Goal: Task Accomplishment & Management: Manage account settings

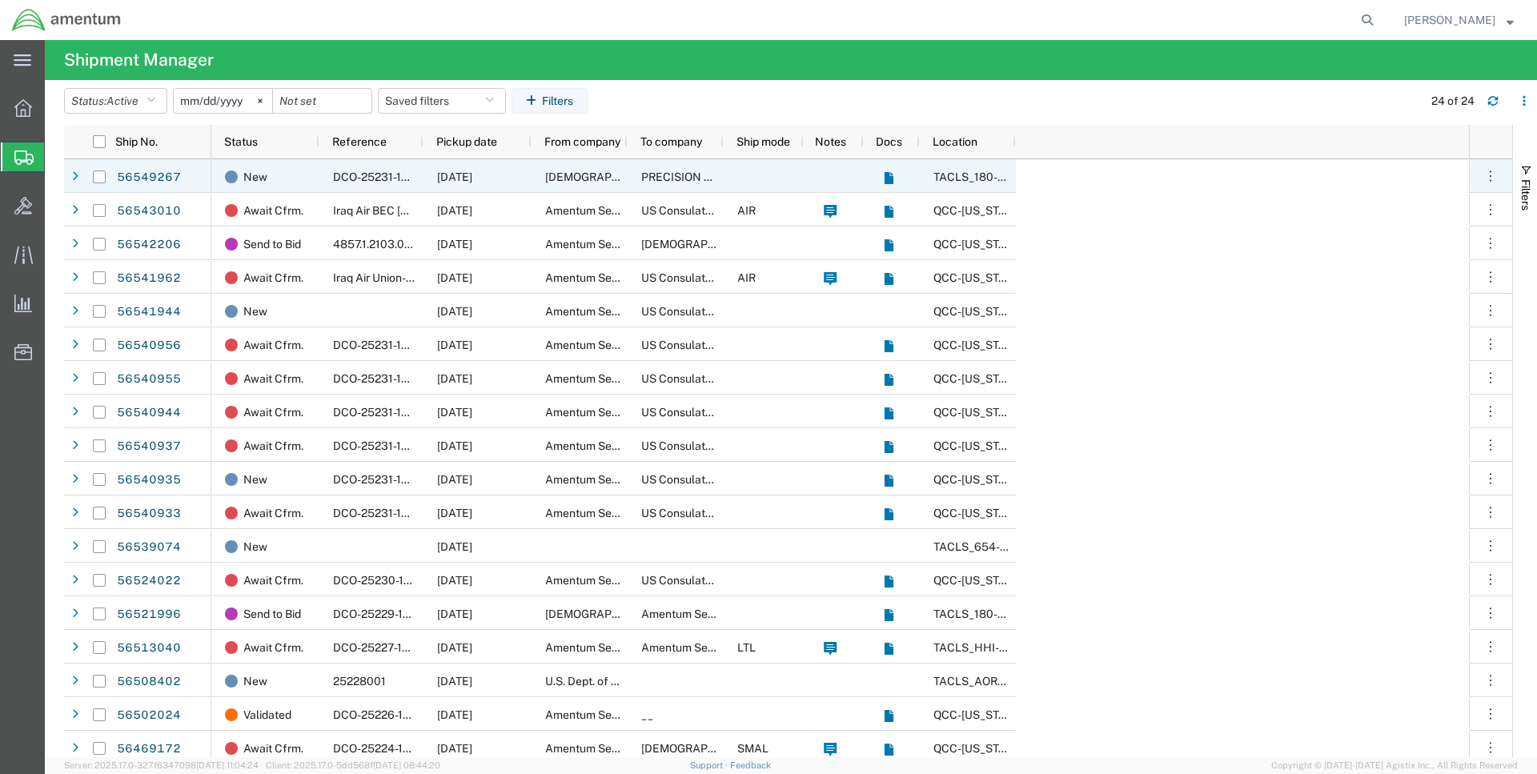
click at [640, 172] on div "PRECISION ACCESSORIES AND INSTRUMENTS" at bounding box center [676, 176] width 96 height 34
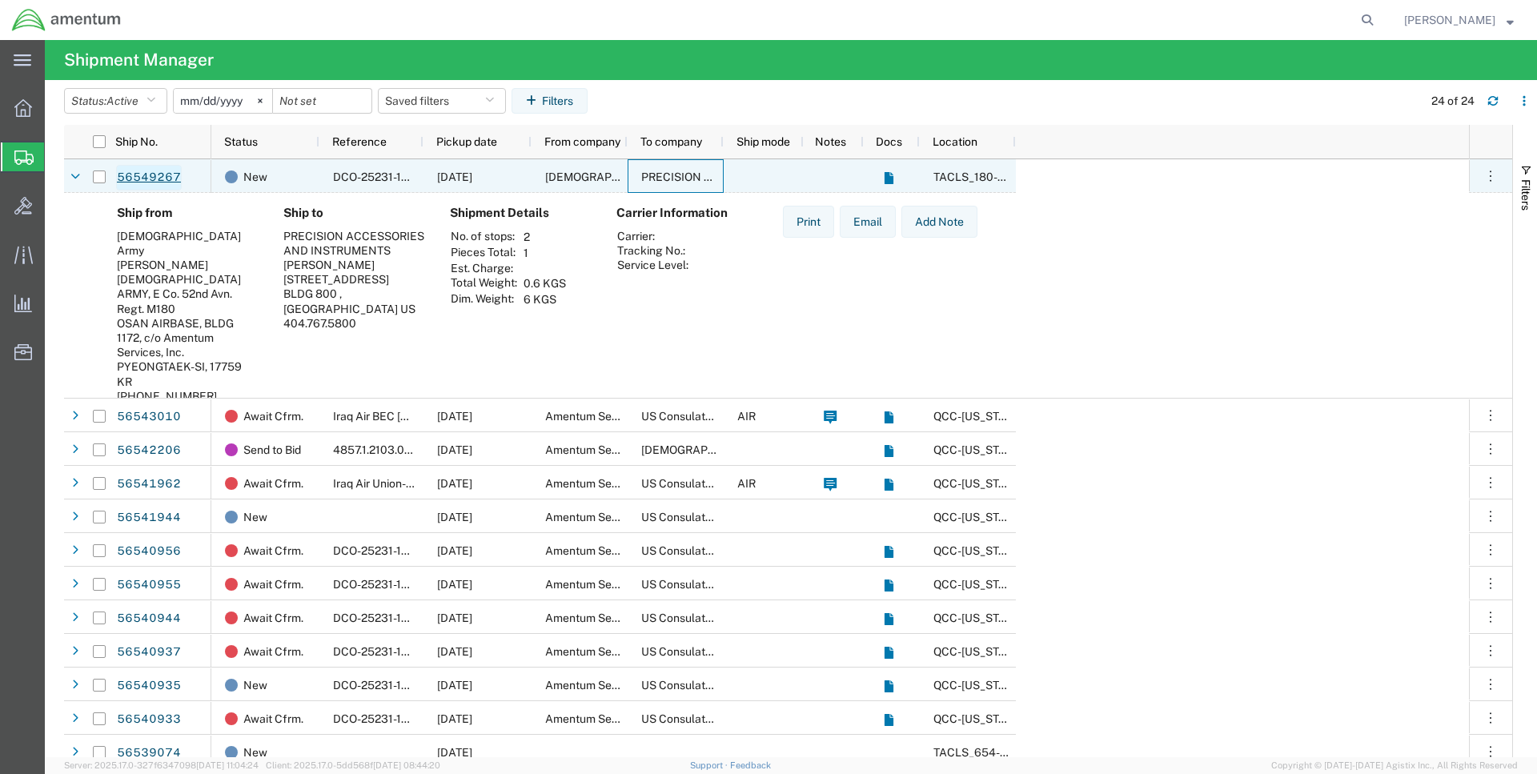
click at [157, 176] on link "56549267" at bounding box center [149, 178] width 66 height 26
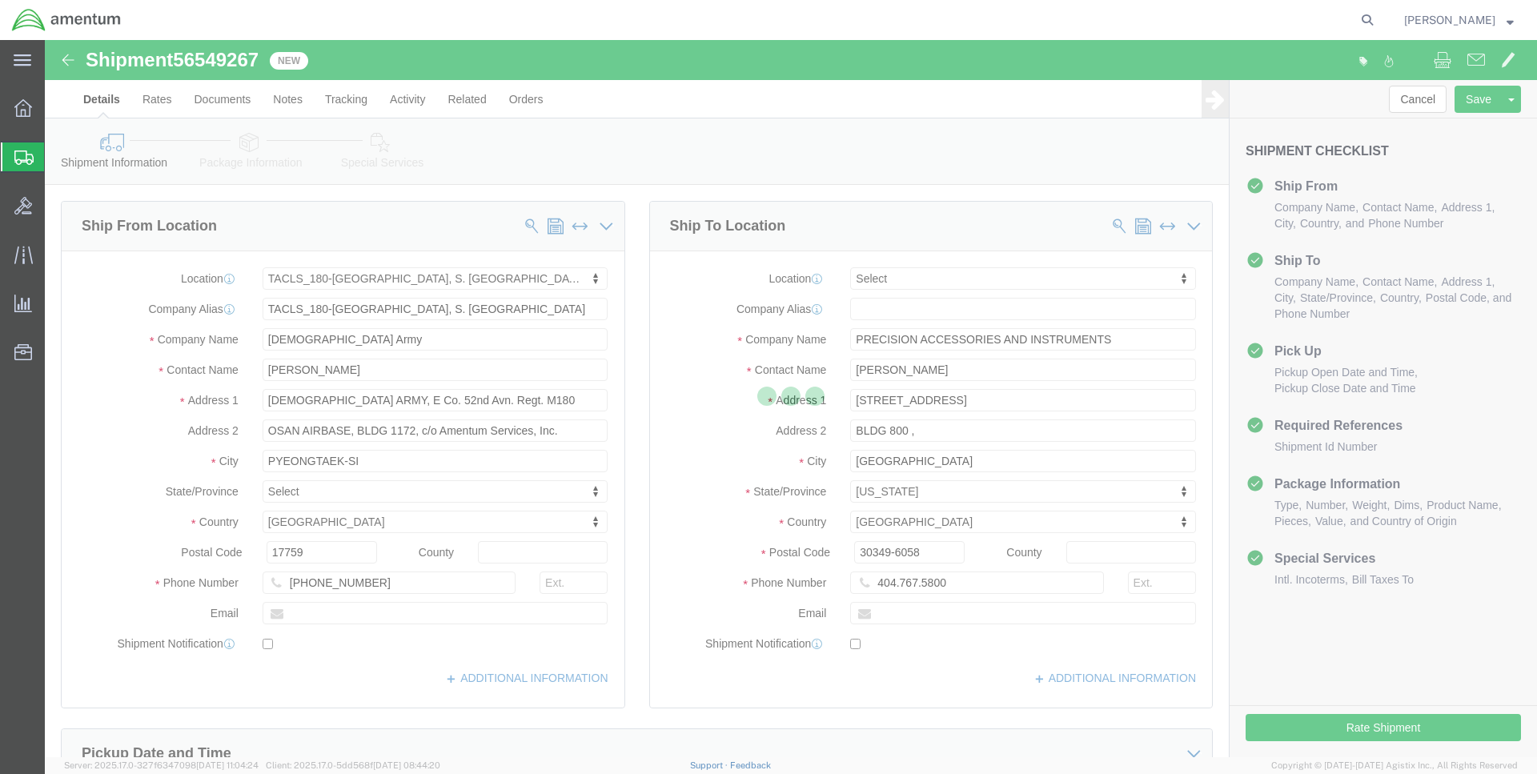
select select "42679"
select select
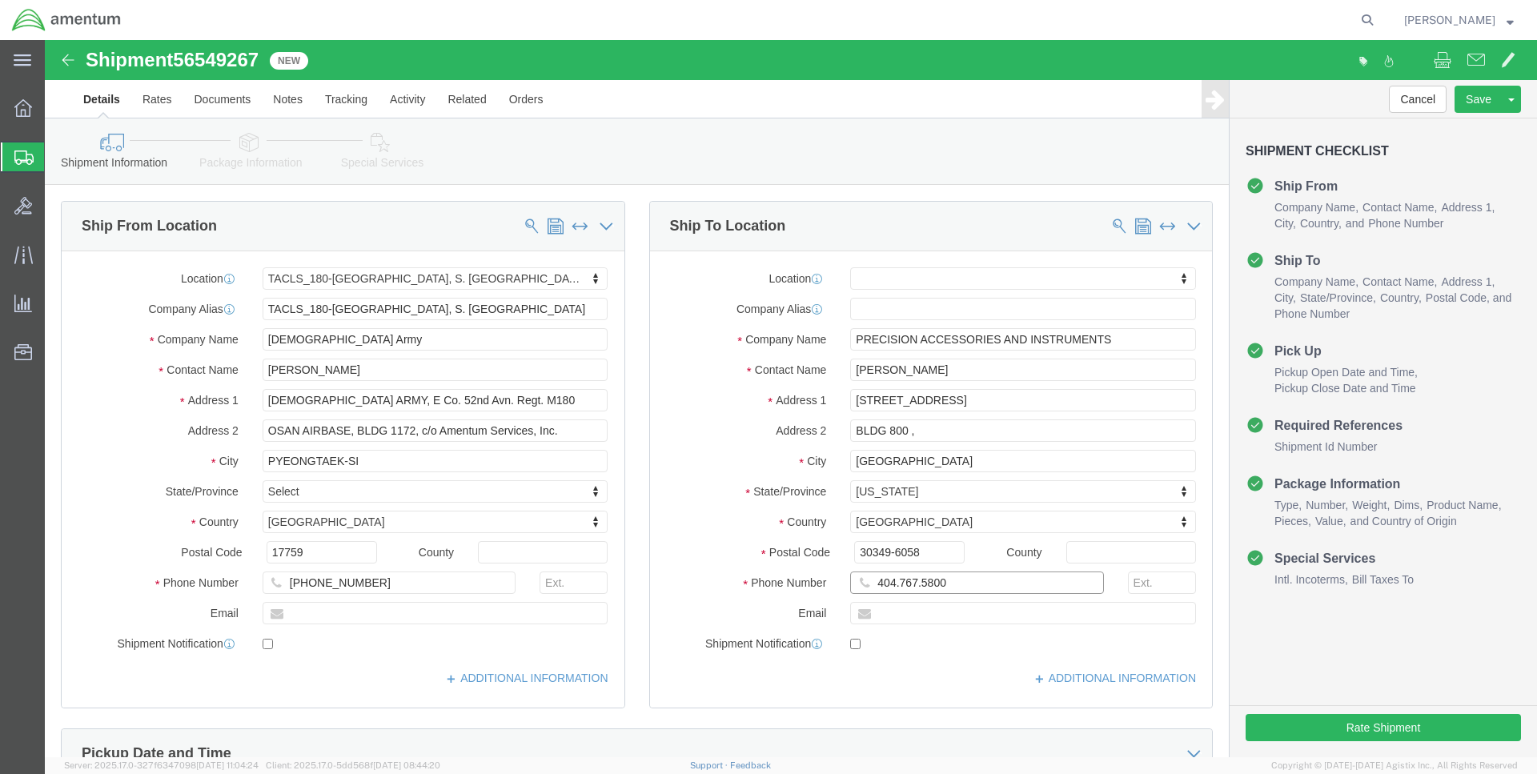
click input "404.767.5800"
click input "404-767.5800"
type input "[PHONE_NUMBER]"
drag, startPoint x: 890, startPoint y: 330, endPoint x: 812, endPoint y: 329, distance: 78.5
click input "[PERSON_NAME]"
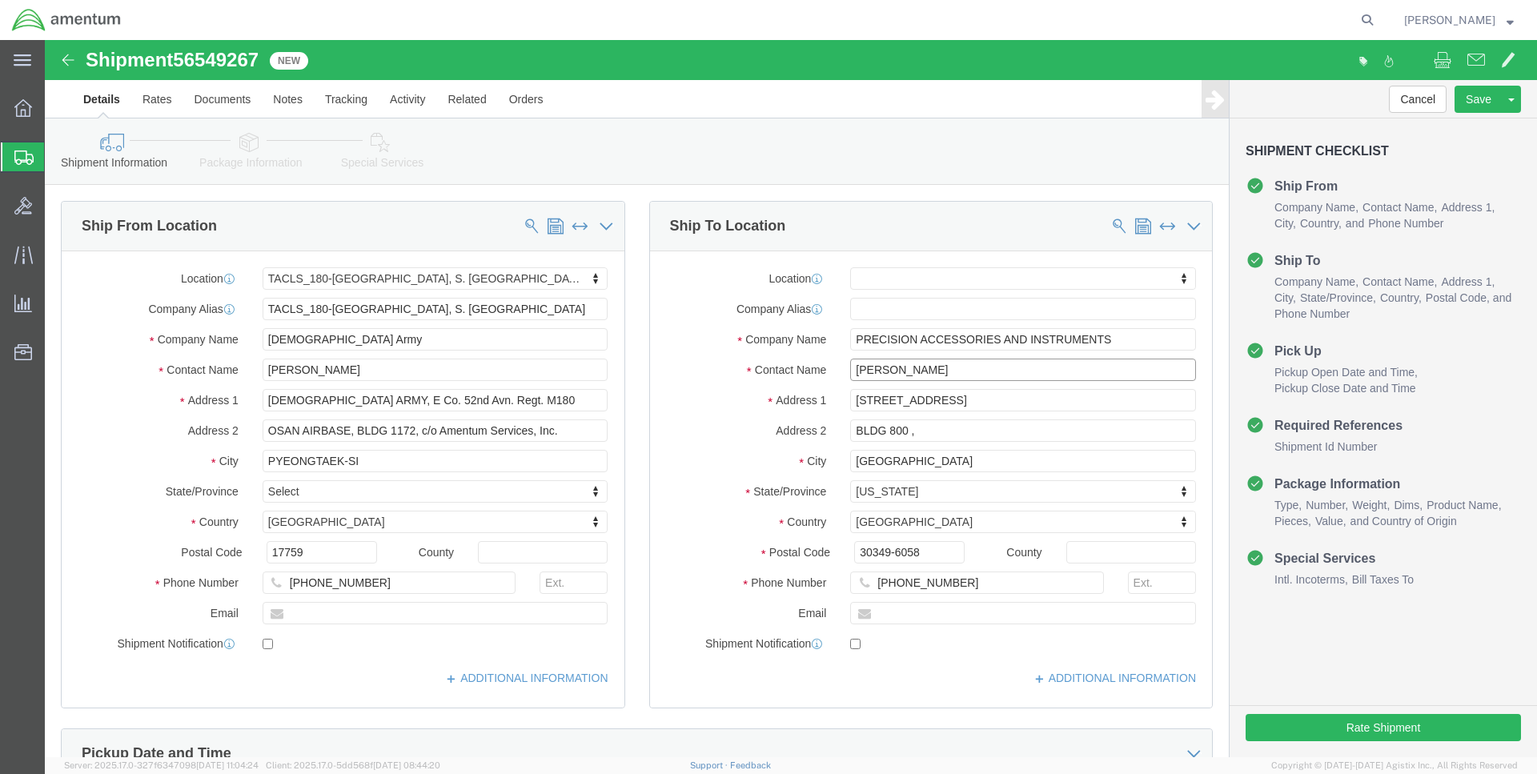
type input "[PERSON_NAME]"
click div "Ship To Location"
click button "Save"
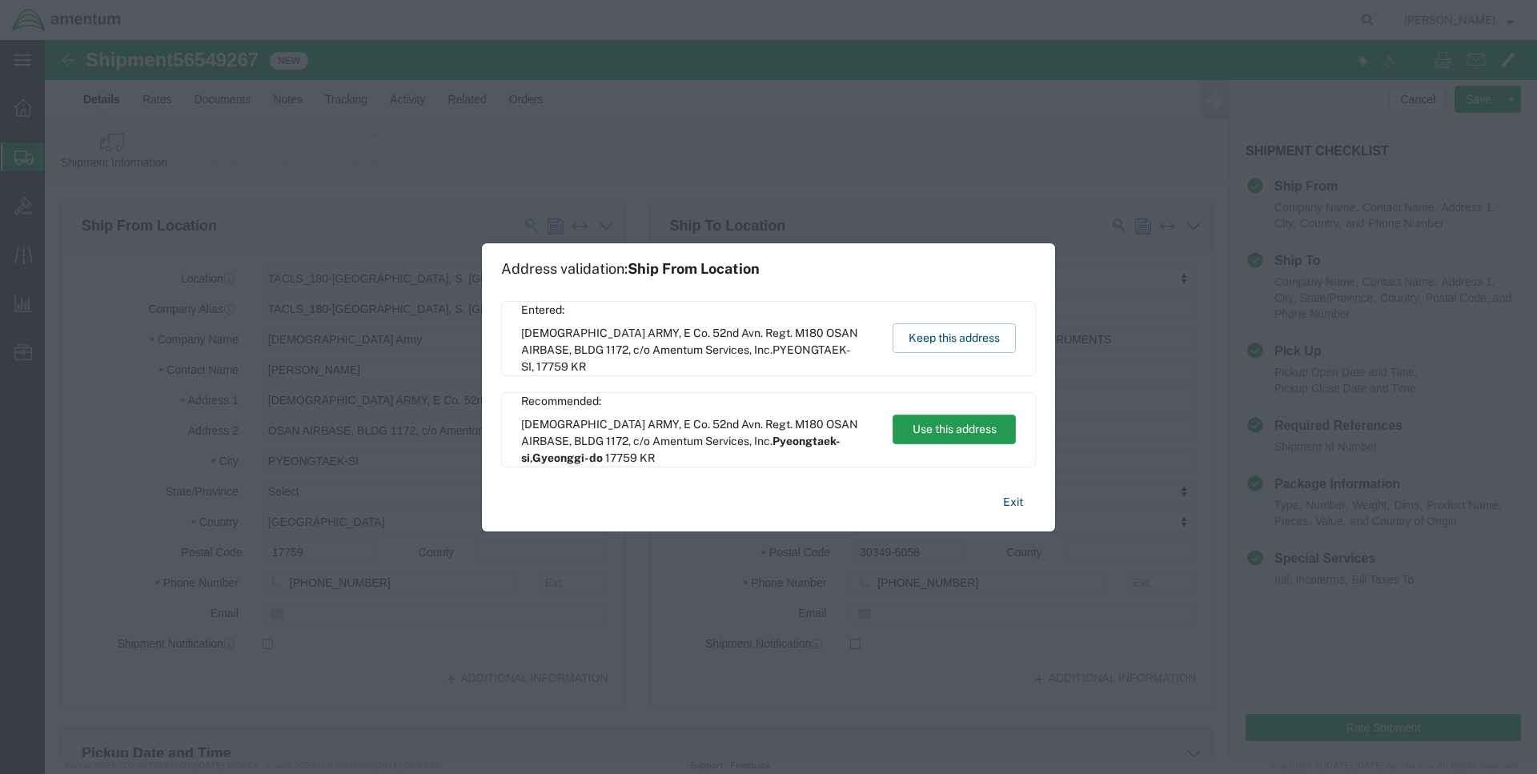
drag, startPoint x: 962, startPoint y: 431, endPoint x: 950, endPoint y: 372, distance: 60.4
click at [962, 431] on button "Use this address" at bounding box center [954, 430] width 123 height 30
select select "13"
type input "Pyeongtaek-si"
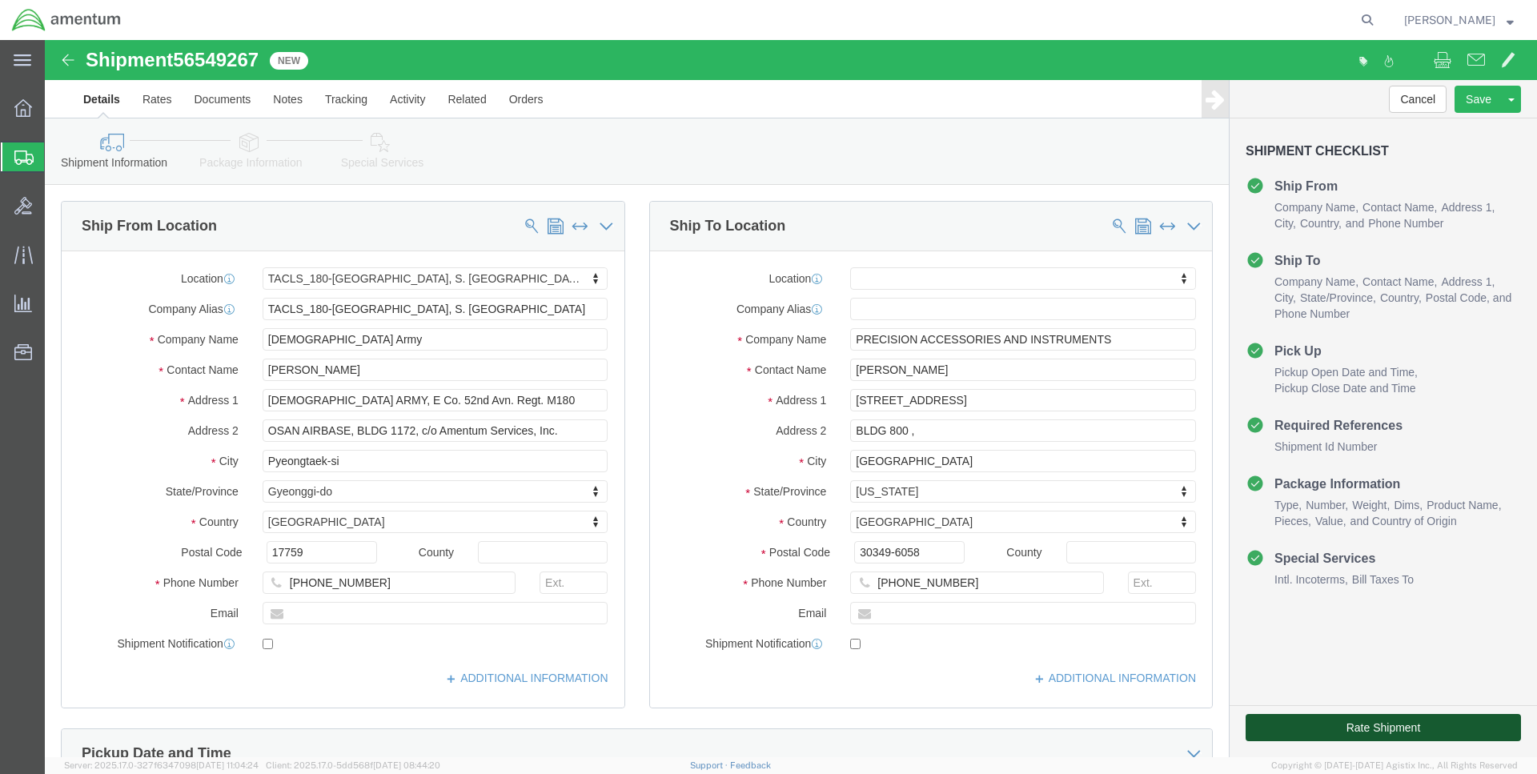
click button "Rate Shipment"
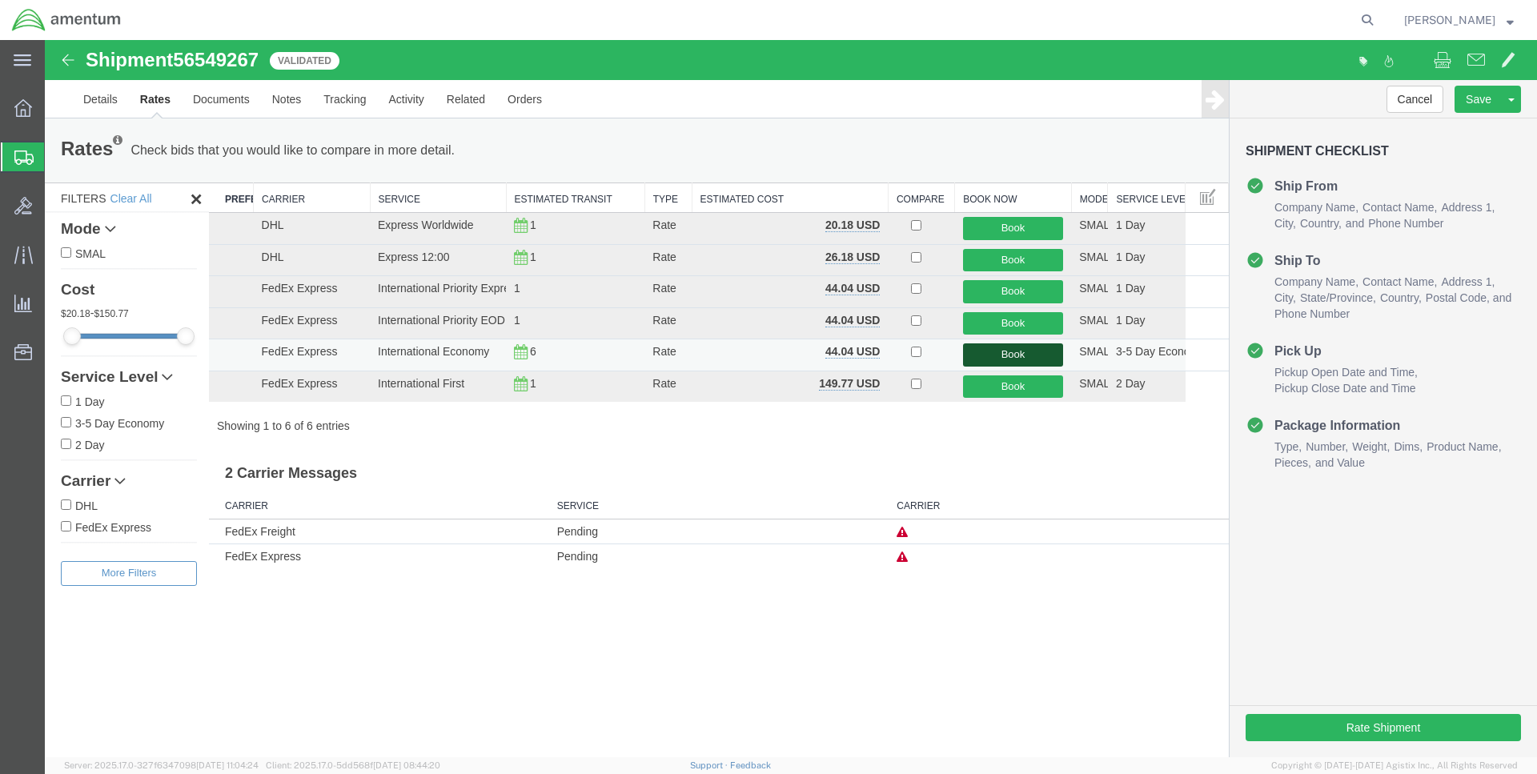
click at [995, 356] on button "Book" at bounding box center [1013, 354] width 100 height 23
click at [1031, 353] on button "Book" at bounding box center [1013, 354] width 100 height 23
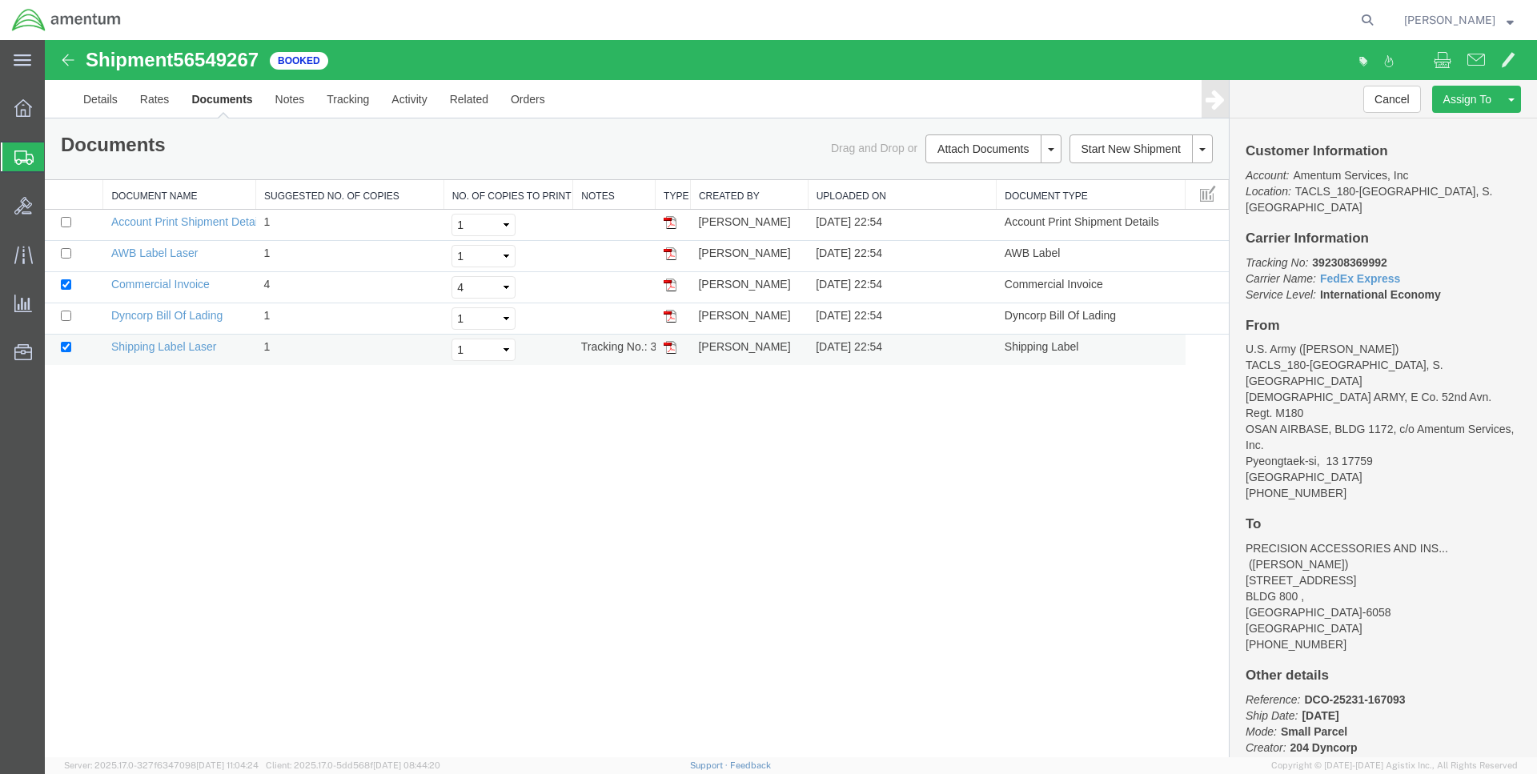
click at [672, 350] on img at bounding box center [670, 347] width 13 height 13
click at [670, 254] on img at bounding box center [670, 253] width 13 height 13
click at [676, 321] on img at bounding box center [670, 316] width 13 height 13
drag, startPoint x: 1312, startPoint y: 248, endPoint x: 1367, endPoint y: 245, distance: 55.3
click at [1399, 255] on p "Tracking No: 392308369992 Carrier Name: FedEx Express FedEx Express Service Lev…" at bounding box center [1383, 279] width 275 height 48
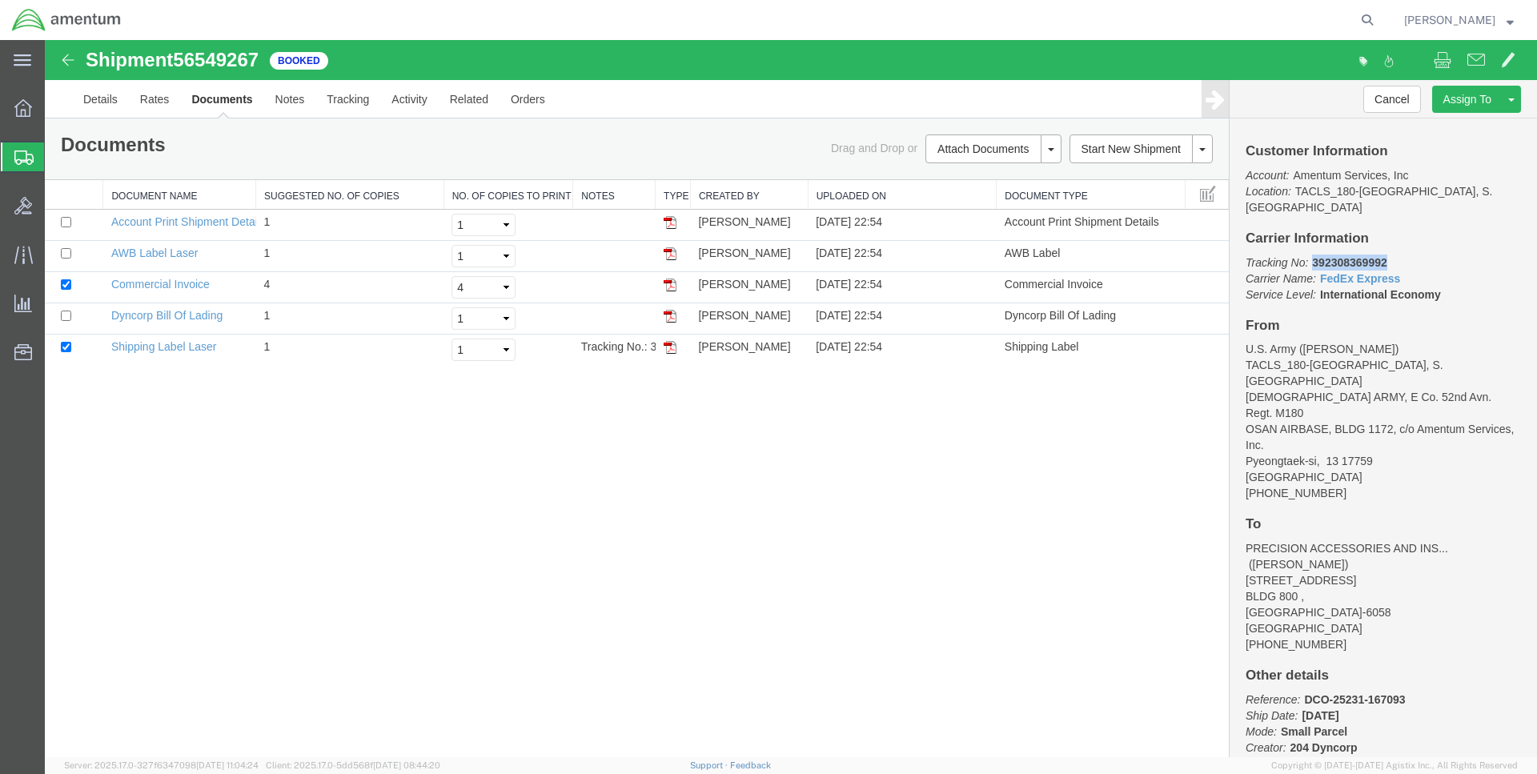
copy b "392308369992"
